Goal: Information Seeking & Learning: Learn about a topic

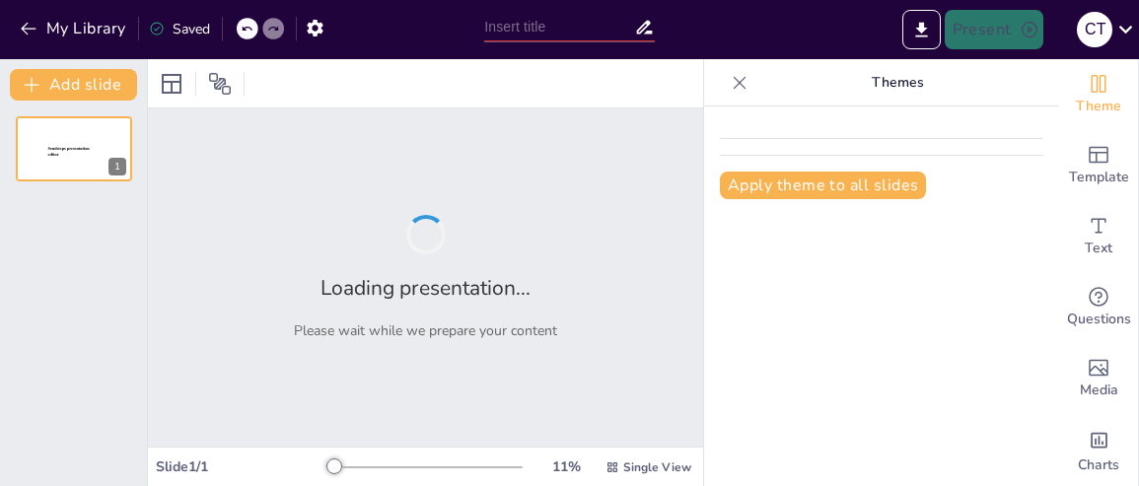
type input "conservación de alimentos y cuales son los parámetros de análisis de alimentos."
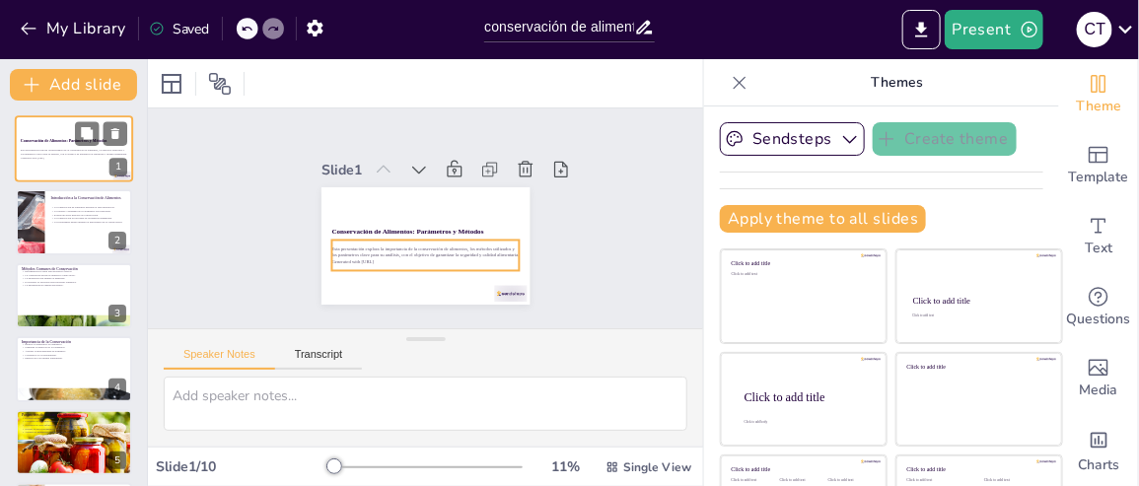
click at [77, 150] on p "Esta presentación explora la importancia de la conservación de alimentos, los m…" at bounding box center [74, 152] width 107 height 7
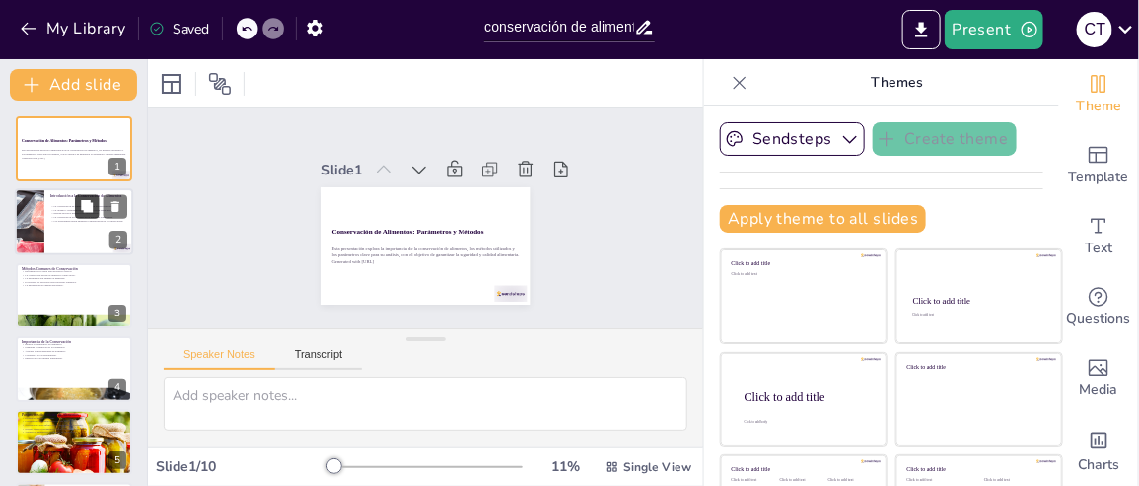
click at [76, 209] on button at bounding box center [87, 207] width 24 height 24
type textarea "Lo ipsumdolorsi am consectet ad el seddoei tempori utl etdol ma aliquaenimadmi,…"
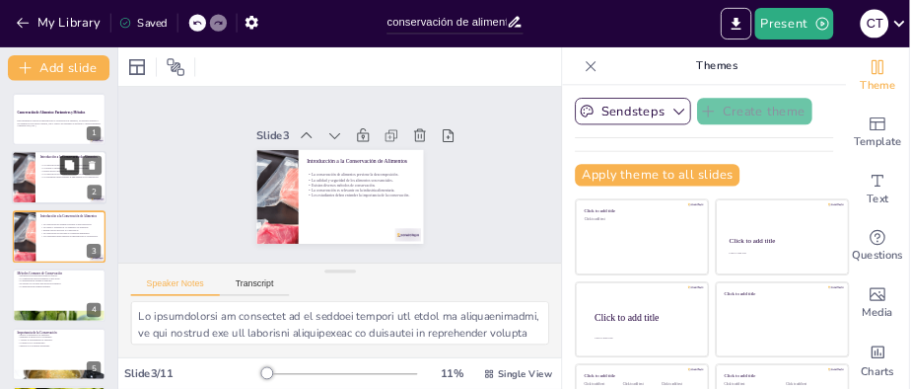
scroll to position [2, 0]
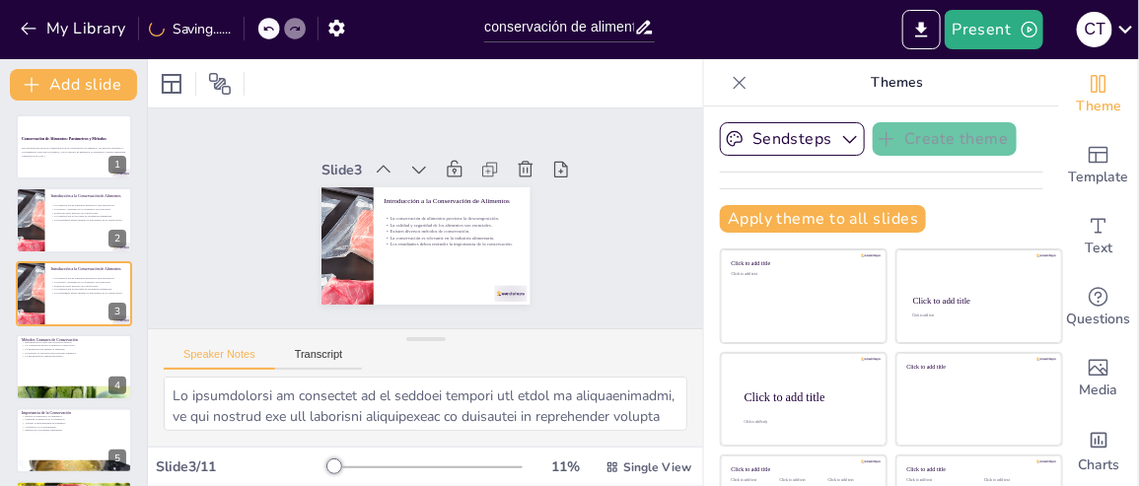
click at [730, 80] on icon at bounding box center [740, 83] width 20 height 20
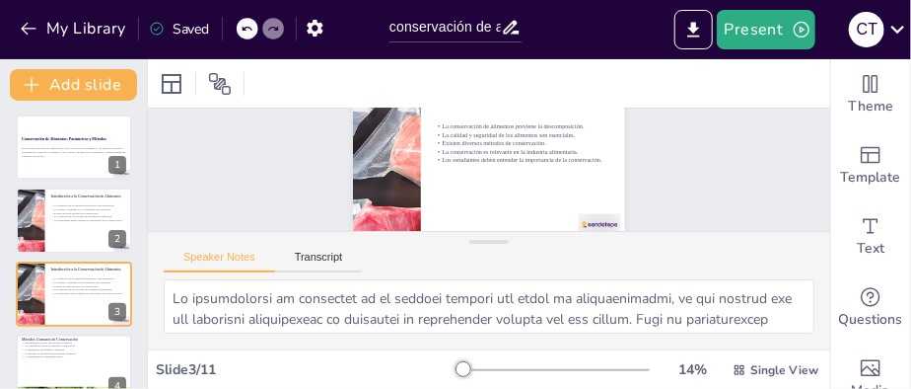
scroll to position [97, 0]
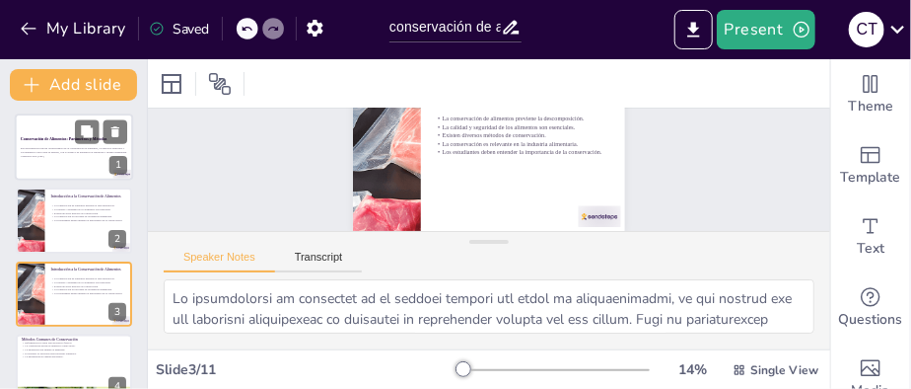
click at [82, 152] on p "Esta presentación explora la importancia de la conservación de alimentos, los m…" at bounding box center [74, 150] width 107 height 7
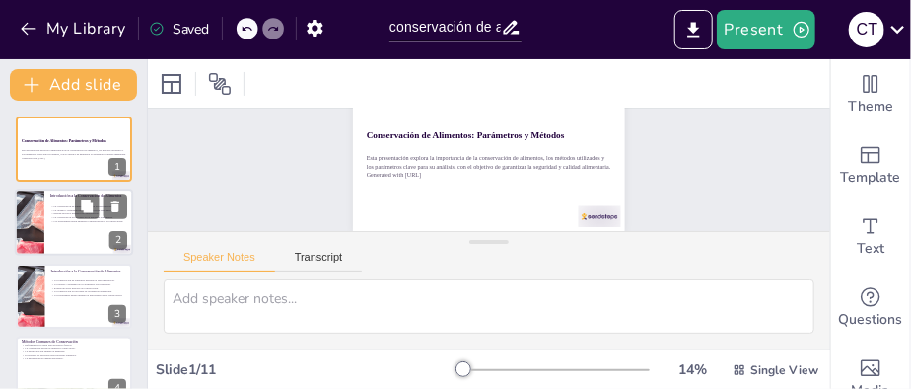
click at [70, 233] on div at bounding box center [74, 222] width 118 height 67
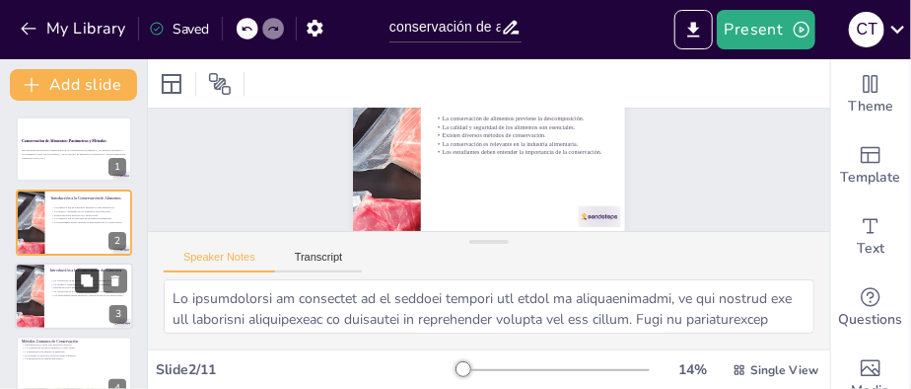
click at [81, 281] on icon at bounding box center [87, 280] width 12 height 12
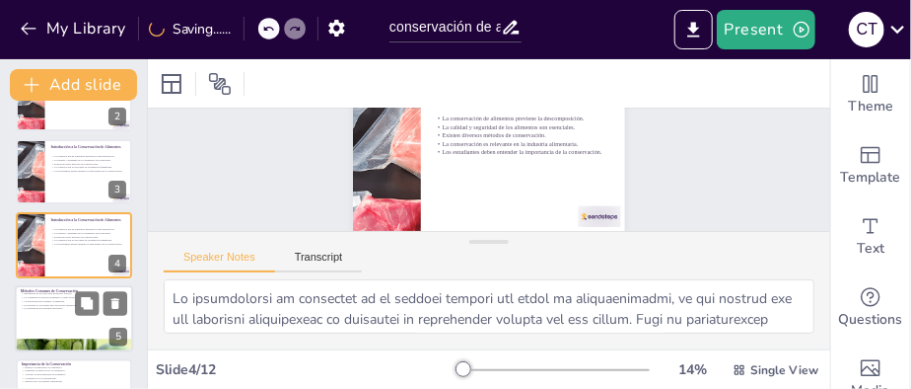
click at [37, 314] on div at bounding box center [74, 318] width 118 height 67
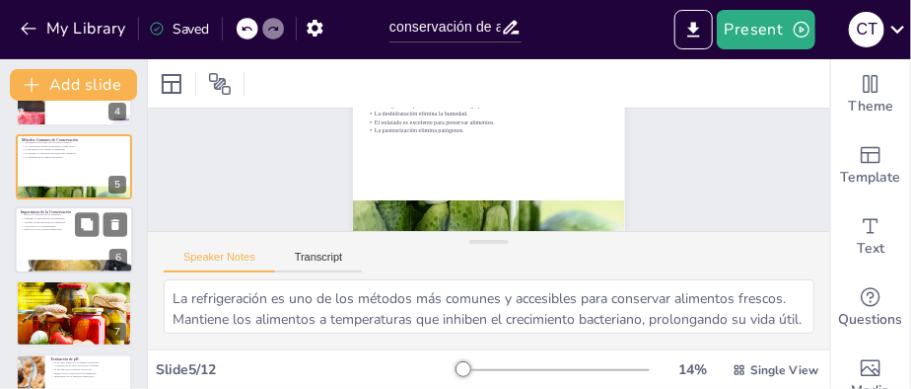
click at [69, 225] on p "Contribuye a la sostenibilidad." at bounding box center [74, 226] width 107 height 4
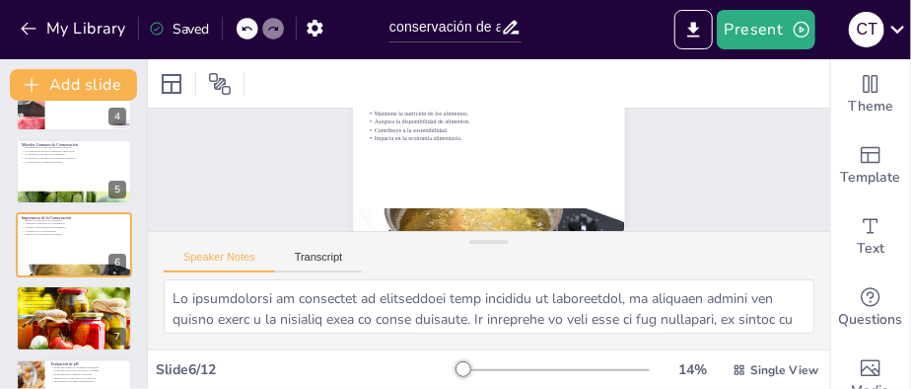
scroll to position [0, 0]
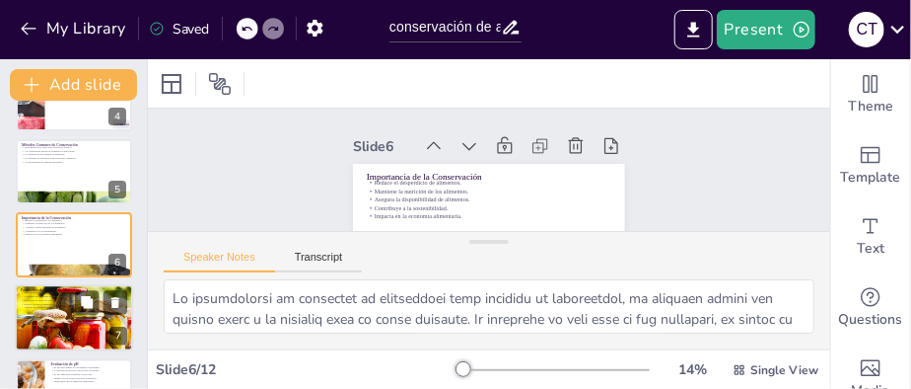
click at [69, 307] on p "Análisis de parámetros es esencial en la industria." at bounding box center [74, 308] width 107 height 4
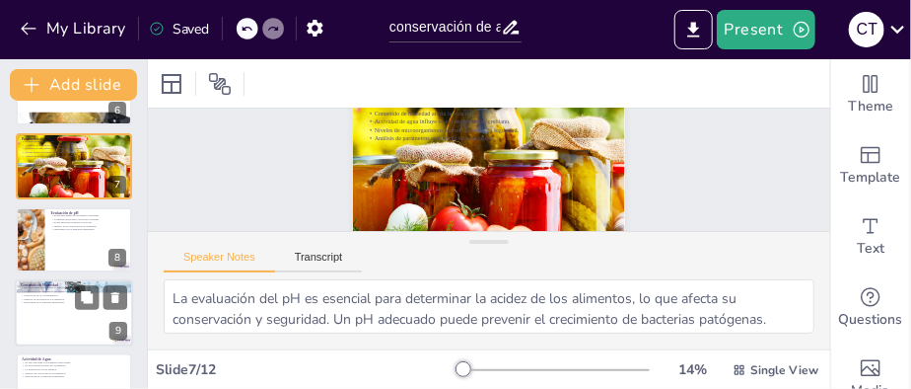
scroll to position [502, 0]
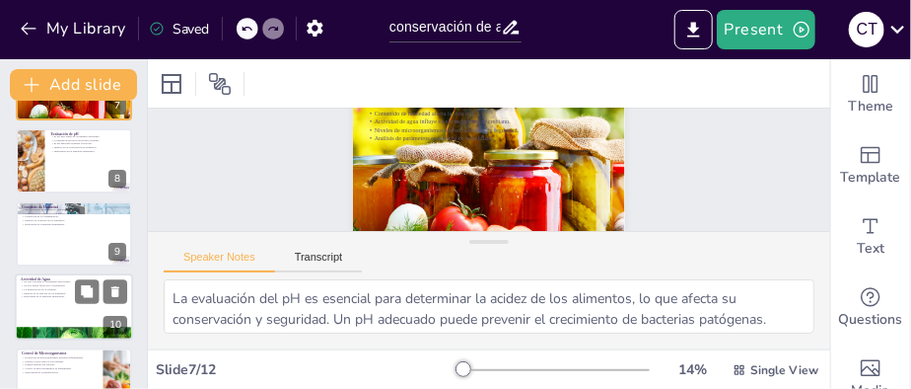
click at [66, 312] on div at bounding box center [74, 307] width 118 height 67
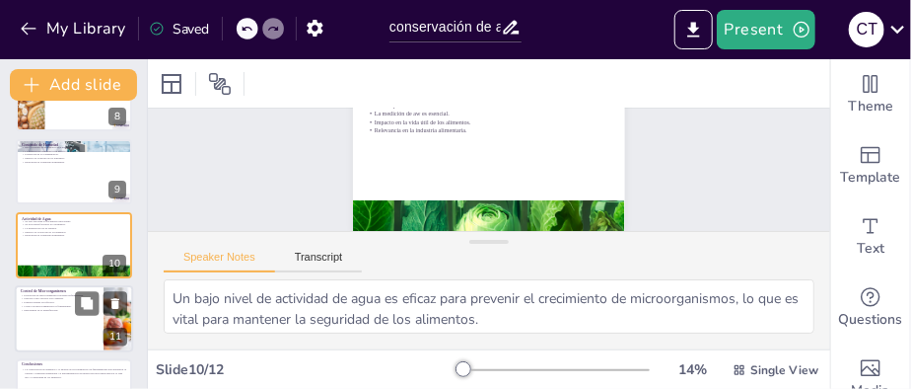
scroll to position [0, 0]
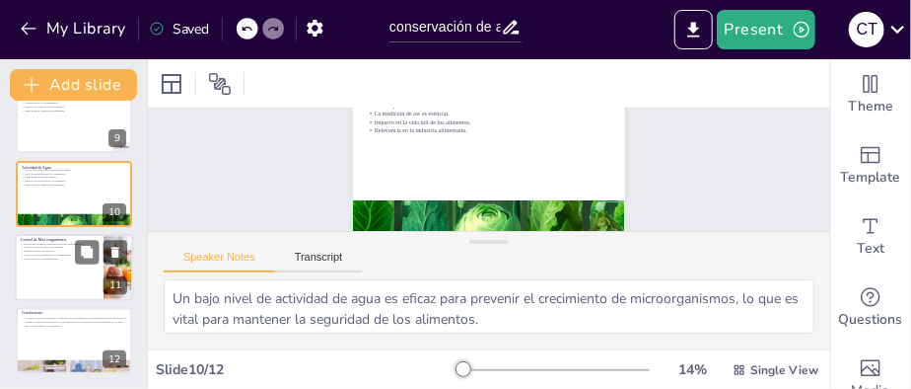
click at [66, 270] on div at bounding box center [74, 267] width 118 height 67
type textarea "La evaluación de microorganismos es crucial para prevenir enfermedades transmit…"
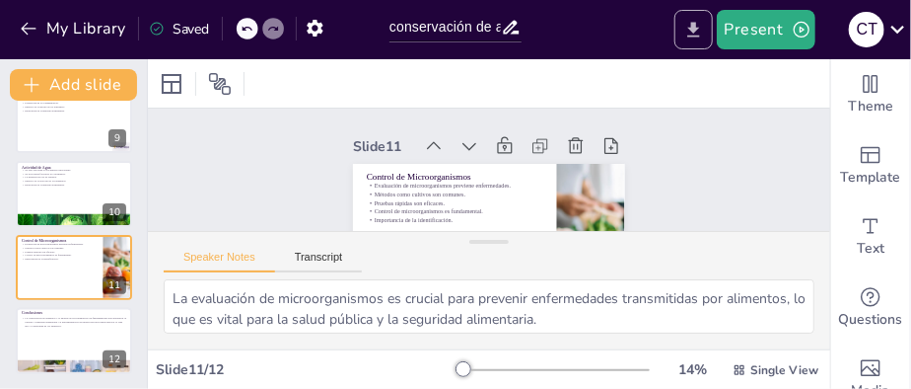
click at [702, 23] on icon "Export to PowerPoint" at bounding box center [694, 30] width 21 height 21
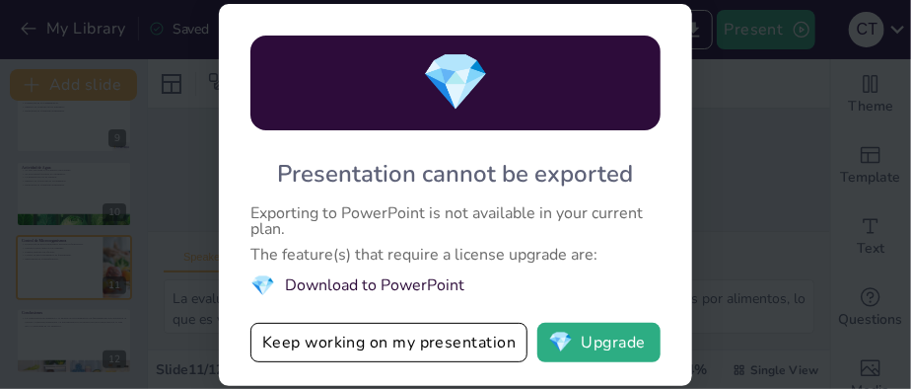
click at [769, 199] on div "💎 Presentation cannot be exported Exporting to PowerPoint is not available in y…" at bounding box center [455, 194] width 911 height 389
